Goal: Information Seeking & Learning: Learn about a topic

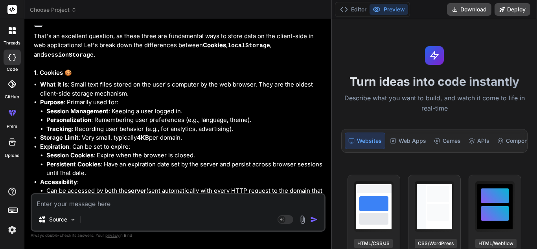
scroll to position [871, 0]
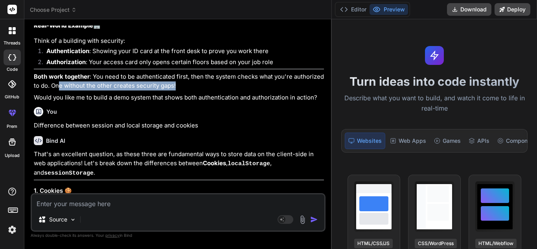
drag, startPoint x: 203, startPoint y: 99, endPoint x: 60, endPoint y: 98, distance: 143.2
click at [60, 90] on p "Both work together : You need to be authenticated first, then the system checks…" at bounding box center [179, 81] width 290 height 18
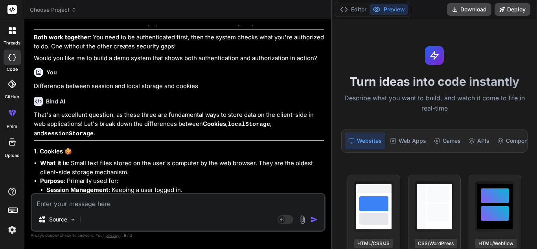
click at [140, 91] on p "Difference between session and local storage and cookies" at bounding box center [179, 86] width 290 height 9
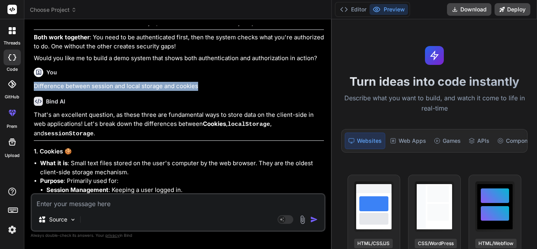
drag, startPoint x: 207, startPoint y: 98, endPoint x: 34, endPoint y: 95, distance: 172.8
click at [34, 91] on p "Difference between session and local storage and cookies" at bounding box center [179, 86] width 290 height 9
copy p "Difference between session and local storage and cookies"
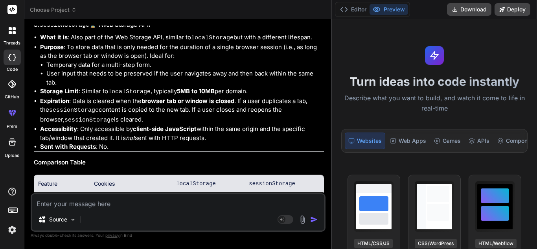
scroll to position [1382, 0]
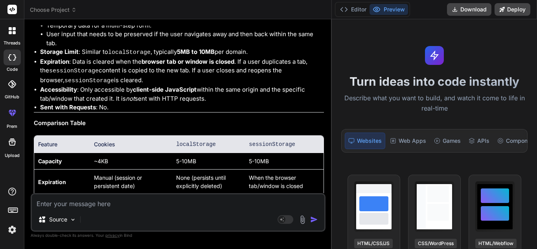
drag, startPoint x: 332, startPoint y: 61, endPoint x: 516, endPoint y: 88, distance: 186.1
click at [516, 88] on div "threads code GitHub prem Upload Choose Project Created with Pixso. Bind AI Web …" at bounding box center [268, 124] width 537 height 249
drag, startPoint x: 331, startPoint y: 81, endPoint x: 392, endPoint y: 91, distance: 61.8
click at [392, 91] on div "threads code GitHub prem Upload Choose Project Created with Pixso. Bind AI Web …" at bounding box center [268, 124] width 537 height 249
click at [9, 59] on icon at bounding box center [9, 57] width 3 height 6
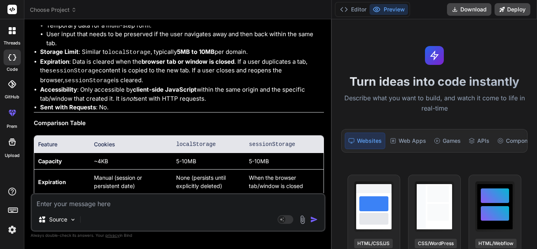
click at [12, 59] on icon at bounding box center [12, 57] width 8 height 6
click at [12, 35] on div at bounding box center [12, 30] width 17 height 17
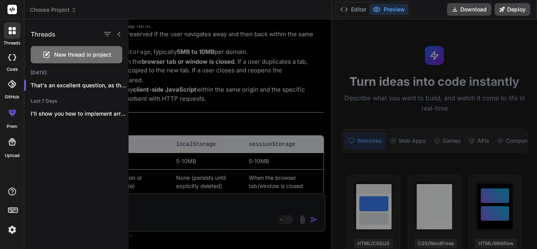
click at [11, 61] on div at bounding box center [12, 58] width 17 height 16
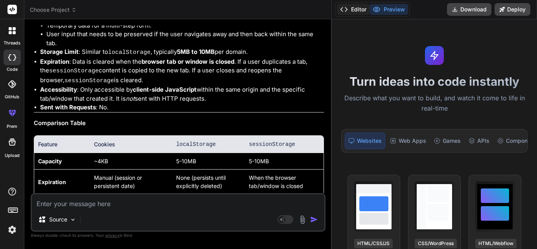
click at [344, 7] on icon at bounding box center [344, 10] width 8 height 8
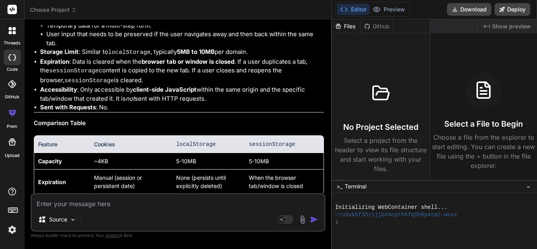
click at [490, 28] on icon at bounding box center [487, 26] width 6 height 4
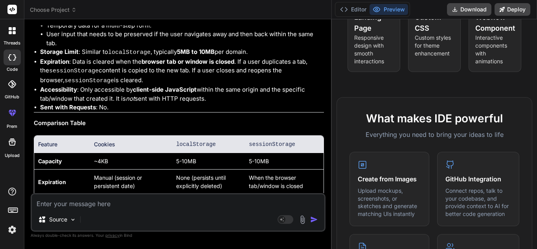
scroll to position [0, 0]
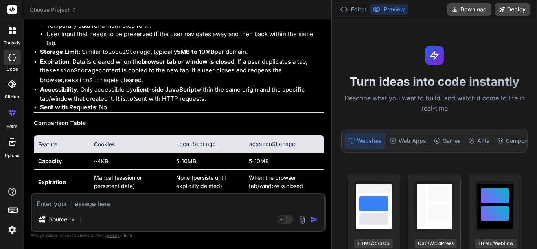
drag, startPoint x: 331, startPoint y: 22, endPoint x: 444, endPoint y: 20, distance: 112.9
click at [444, 20] on div "threads code GitHub prem Upload Choose Project Created with Pixso. Bind AI Web …" at bounding box center [268, 124] width 537 height 249
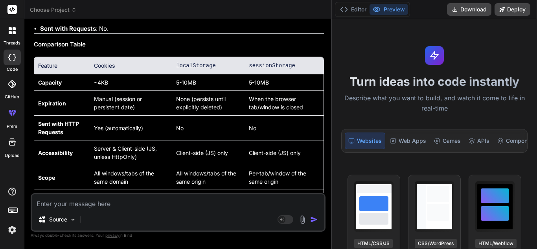
scroll to position [1500, 0]
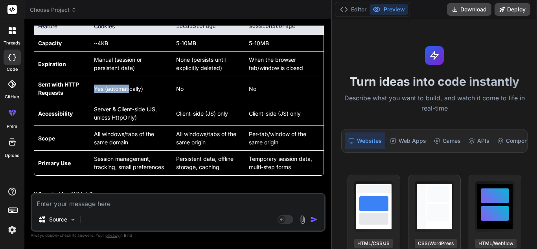
drag, startPoint x: 94, startPoint y: 98, endPoint x: 131, endPoint y: 102, distance: 36.7
click at [131, 101] on td "Yes (automatically)" at bounding box center [131, 88] width 83 height 25
click at [144, 53] on td "Manual (session or persistent date)" at bounding box center [131, 64] width 83 height 25
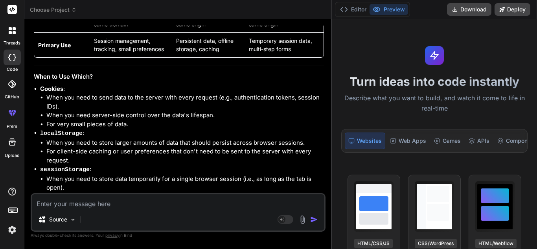
scroll to position [1658, 0]
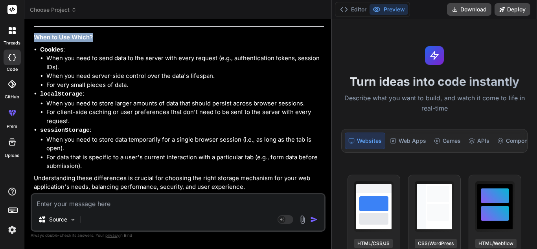
drag, startPoint x: 100, startPoint y: 38, endPoint x: 35, endPoint y: 39, distance: 65.3
click at [35, 39] on h3 "When to Use Which?" at bounding box center [179, 37] width 290 height 9
click at [39, 48] on ul "Cookies : When you need to send data to the server with every request (e.g., au…" at bounding box center [179, 108] width 290 height 126
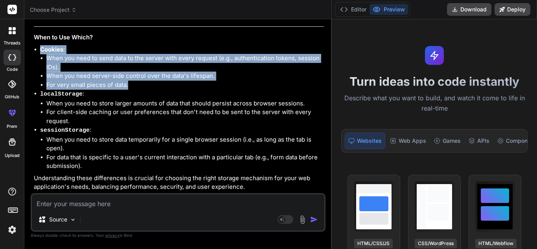
drag, startPoint x: 39, startPoint y: 48, endPoint x: 221, endPoint y: 85, distance: 185.9
click at [221, 85] on ul "Cookies : When you need to send data to the server with every request (e.g., au…" at bounding box center [179, 108] width 290 height 126
click at [135, 85] on li "For very small pieces of data." at bounding box center [185, 85] width 278 height 9
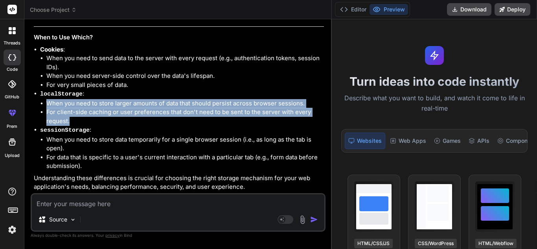
drag, startPoint x: 48, startPoint y: 103, endPoint x: 159, endPoint y: 119, distance: 111.7
click at [159, 119] on ul "When you need to store larger amounts of data that should persist across browse…" at bounding box center [182, 112] width 284 height 27
click at [159, 119] on li "For client-side caching or user preferences that don't need to be sent to the s…" at bounding box center [185, 117] width 278 height 18
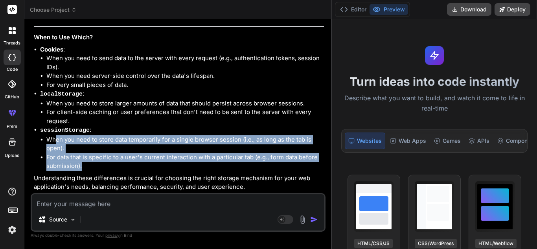
drag, startPoint x: 55, startPoint y: 135, endPoint x: 146, endPoint y: 166, distance: 95.9
click at [146, 166] on ul "When you need to store data temporarily for a single browser session (i.e., as …" at bounding box center [182, 152] width 284 height 35
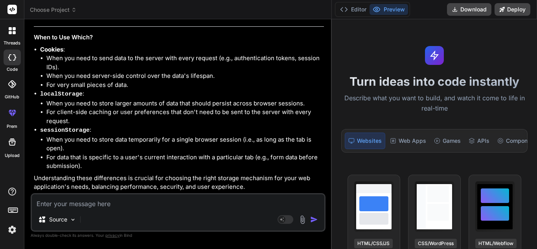
click at [259, 185] on p "Understanding these differences is crucial for choosing the right storage mecha…" at bounding box center [179, 183] width 290 height 18
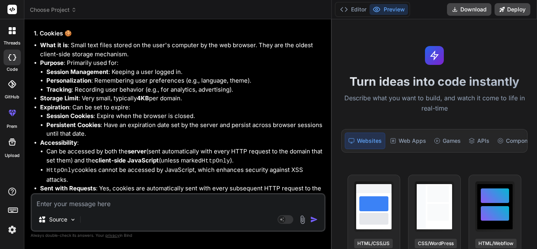
scroll to position [989, 0]
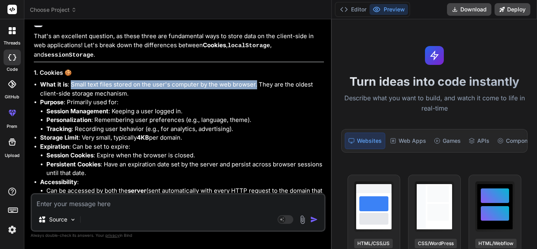
drag, startPoint x: 71, startPoint y: 94, endPoint x: 255, endPoint y: 94, distance: 184.5
click at [255, 94] on li "What it is : Small text files stored on the user's computer by the web browser.…" at bounding box center [182, 89] width 284 height 18
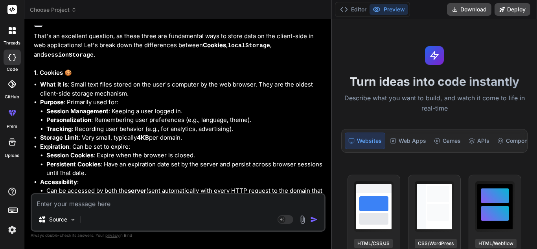
click at [258, 97] on li "What it is : Small text files stored on the user's computer by the web browser.…" at bounding box center [182, 89] width 284 height 18
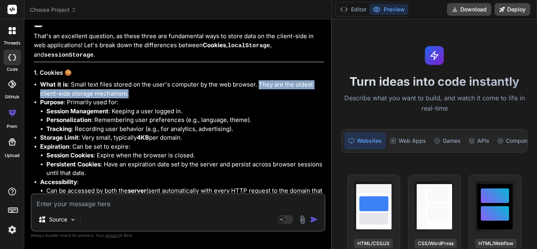
drag, startPoint x: 258, startPoint y: 94, endPoint x: 304, endPoint y: 101, distance: 46.2
click at [304, 98] on li "What it is : Small text files stored on the user's computer by the web browser.…" at bounding box center [182, 89] width 284 height 18
click at [137, 98] on li "What it is : Small text files stored on the user's computer by the web browser.…" at bounding box center [182, 89] width 284 height 18
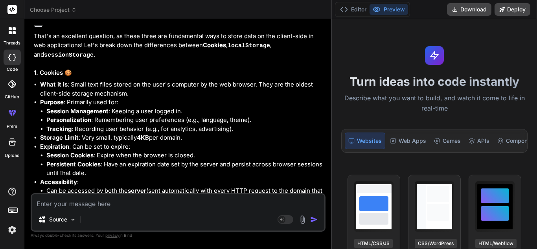
scroll to position [1028, 0]
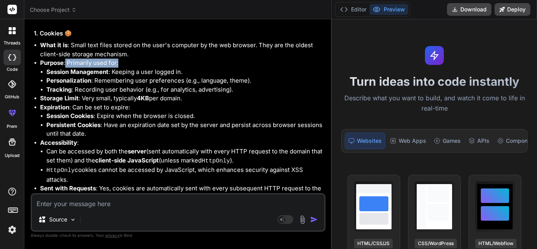
drag, startPoint x: 66, startPoint y: 73, endPoint x: 155, endPoint y: 73, distance: 89.7
click at [155, 73] on li "Purpose : Primarily used for: Session Management : Keeping a user logged in. Pe…" at bounding box center [182, 76] width 284 height 35
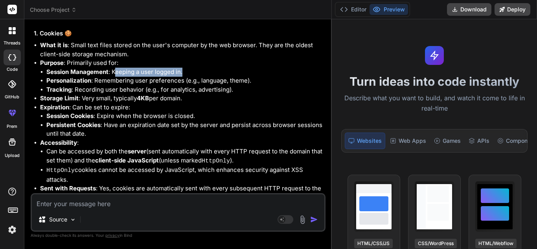
drag, startPoint x: 117, startPoint y: 82, endPoint x: 202, endPoint y: 82, distance: 85.0
click at [202, 77] on li "Session Management : Keeping a user logged in." at bounding box center [185, 72] width 278 height 9
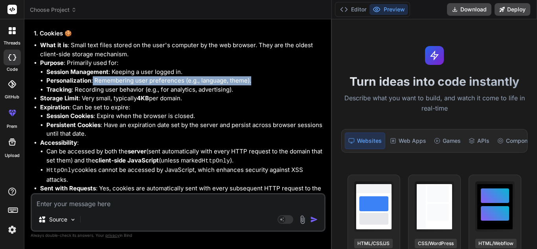
drag, startPoint x: 93, startPoint y: 90, endPoint x: 258, endPoint y: 92, distance: 164.9
click at [258, 85] on li "Personalization : Remembering user preferences (e.g., language, theme)." at bounding box center [185, 80] width 278 height 9
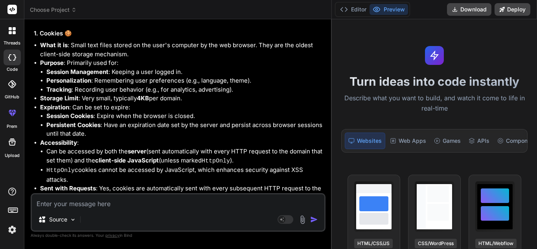
click at [229, 94] on li "Tracking : Recording user behavior (e.g., for analytics, advertising)." at bounding box center [185, 89] width 278 height 9
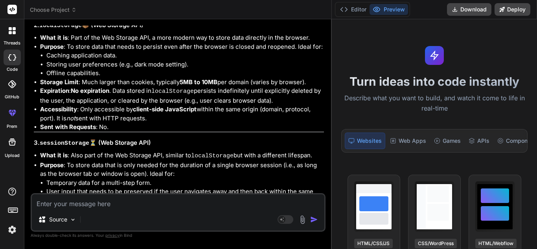
scroll to position [1422, 0]
